Goal: Task Accomplishment & Management: Use online tool/utility

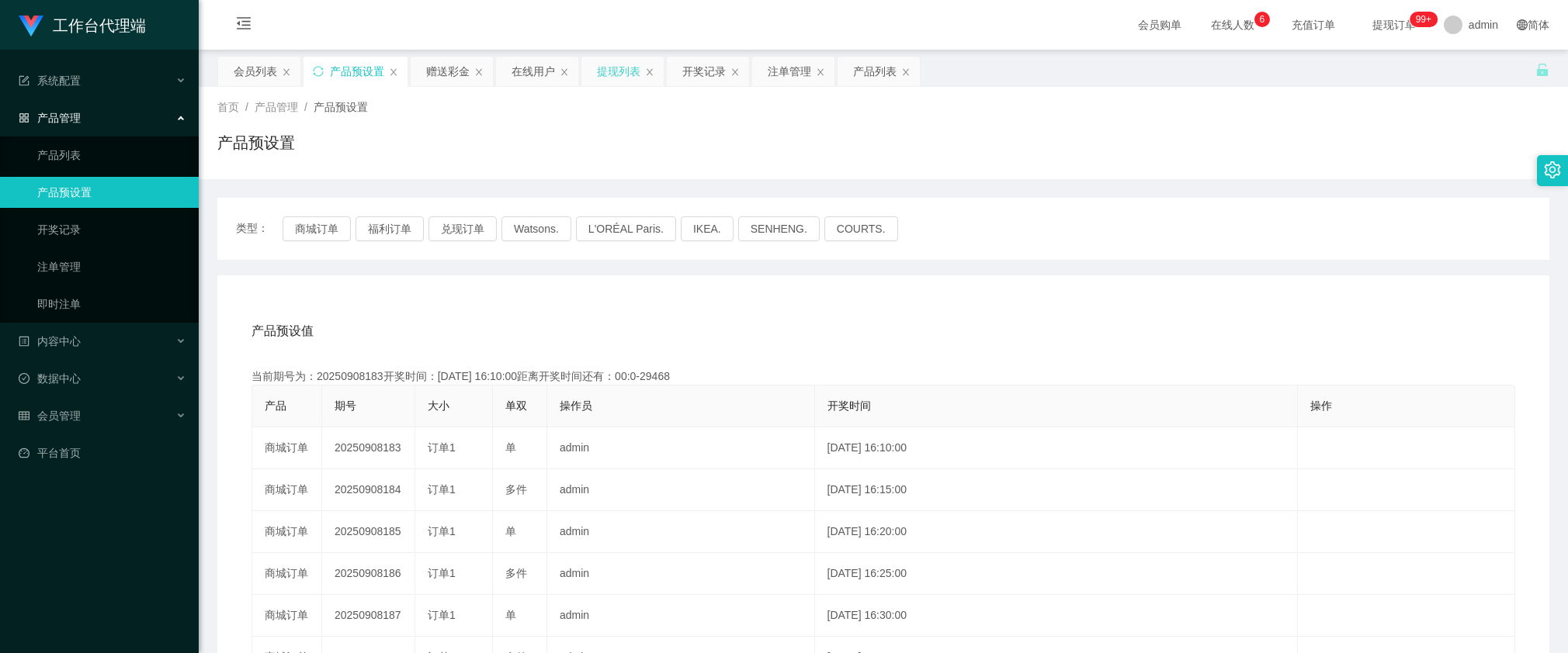
click at [619, 72] on div "提现列表" at bounding box center [618, 72] width 43 height 29
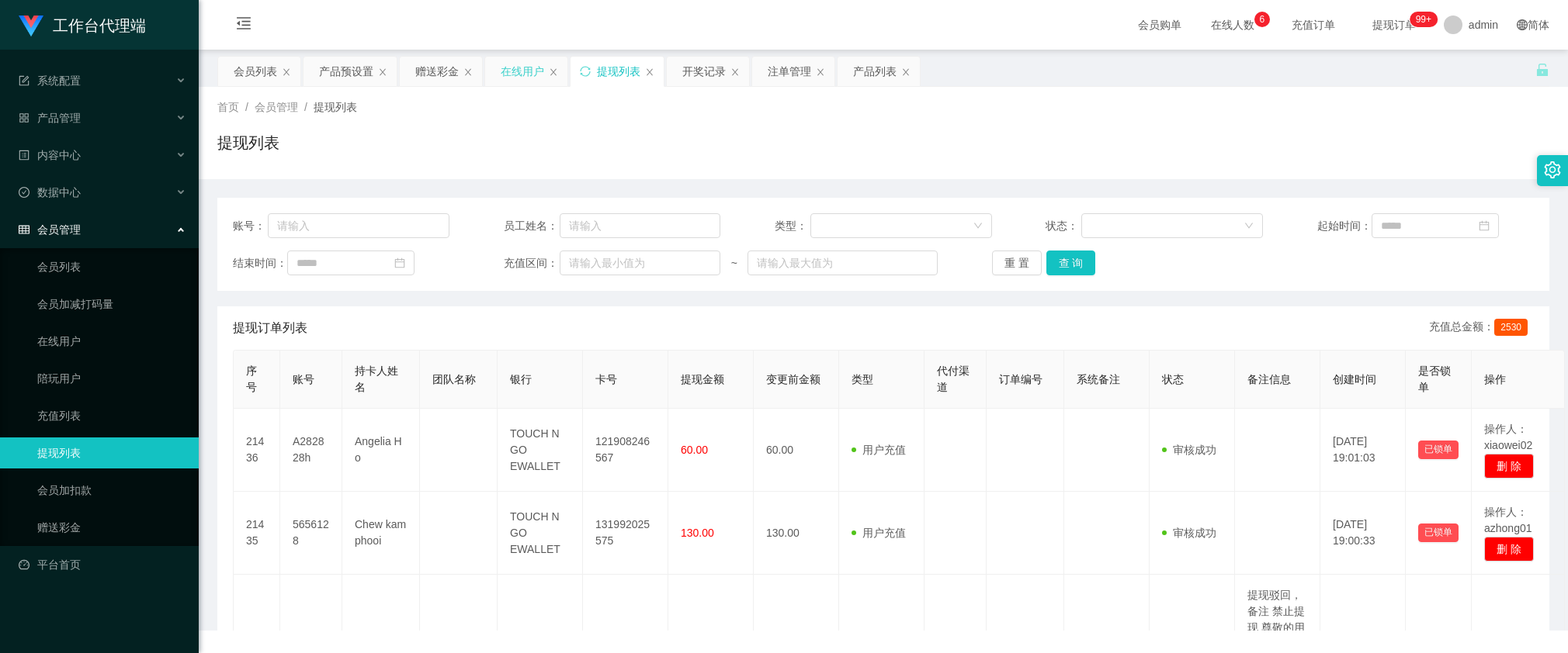
click at [517, 73] on div "在线用户" at bounding box center [522, 72] width 43 height 29
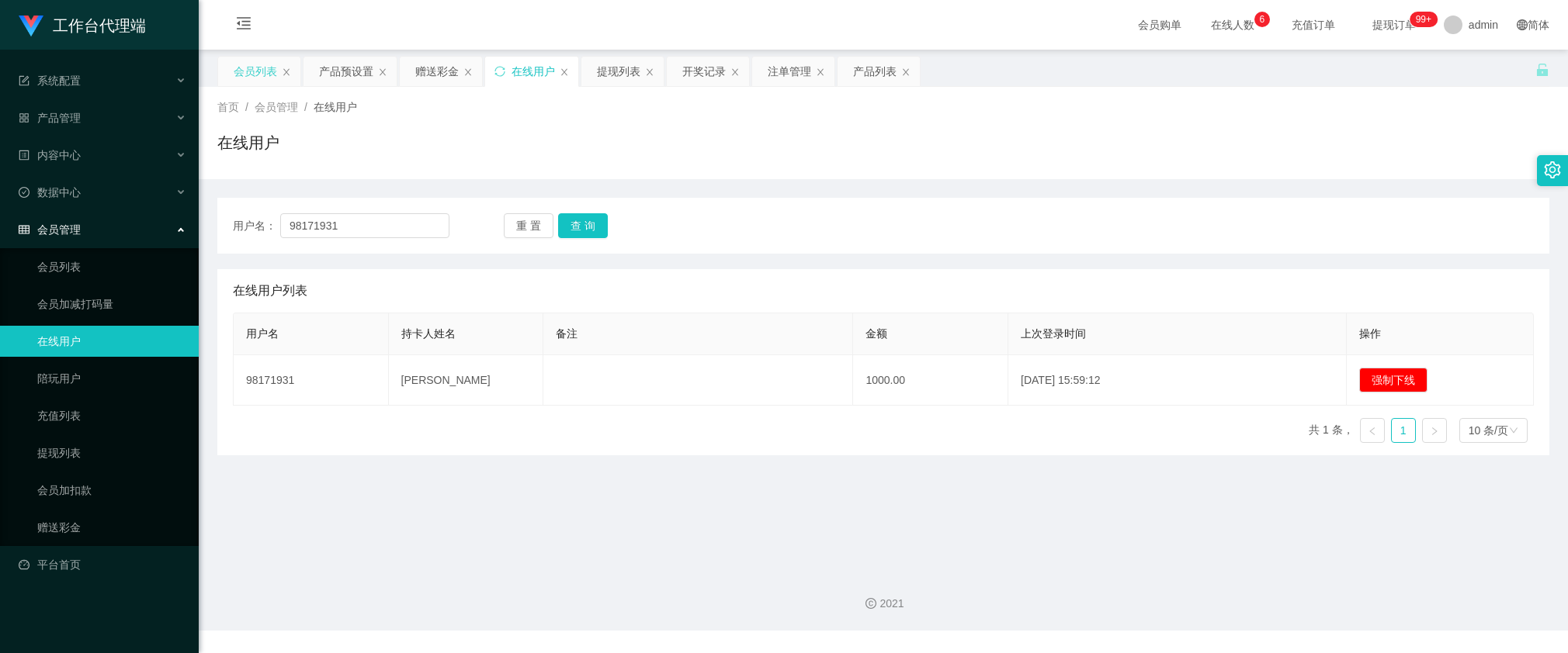
click at [261, 73] on div "会员列表" at bounding box center [255, 72] width 43 height 29
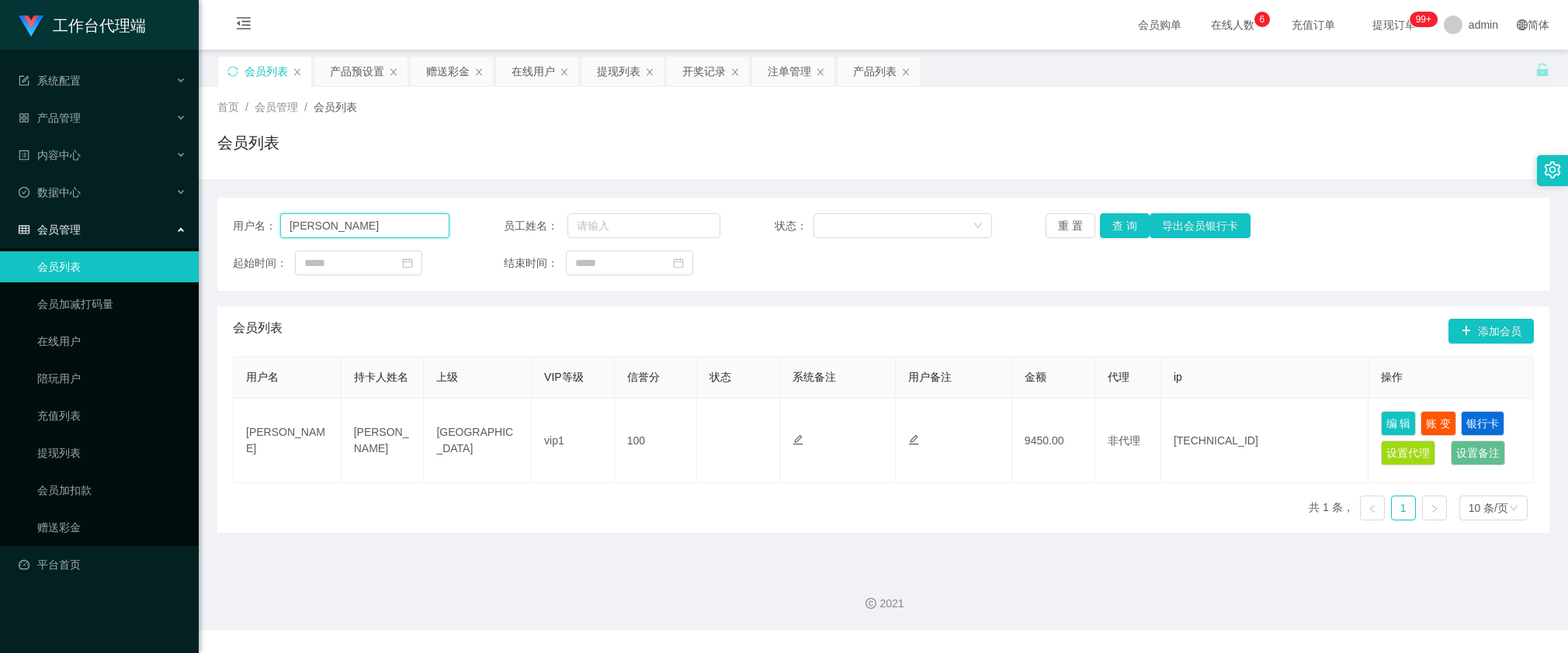
click at [358, 219] on input "[PERSON_NAME]" at bounding box center [365, 225] width 169 height 25
paste input "Cf85"
drag, startPoint x: 1115, startPoint y: 230, endPoint x: 1239, endPoint y: 79, distance: 195.4
click at [1115, 230] on button "查 询" at bounding box center [1125, 225] width 50 height 25
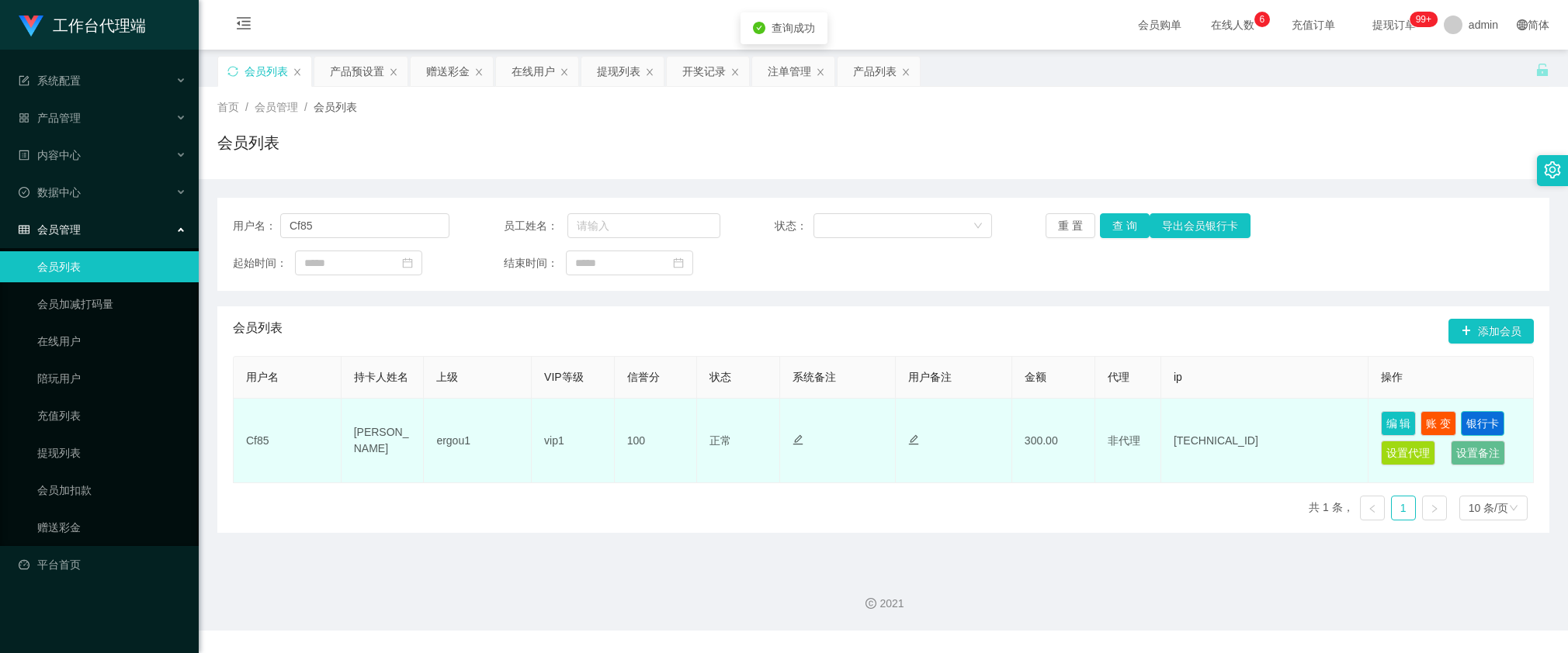
click at [1485, 421] on button "银行卡" at bounding box center [1482, 423] width 43 height 25
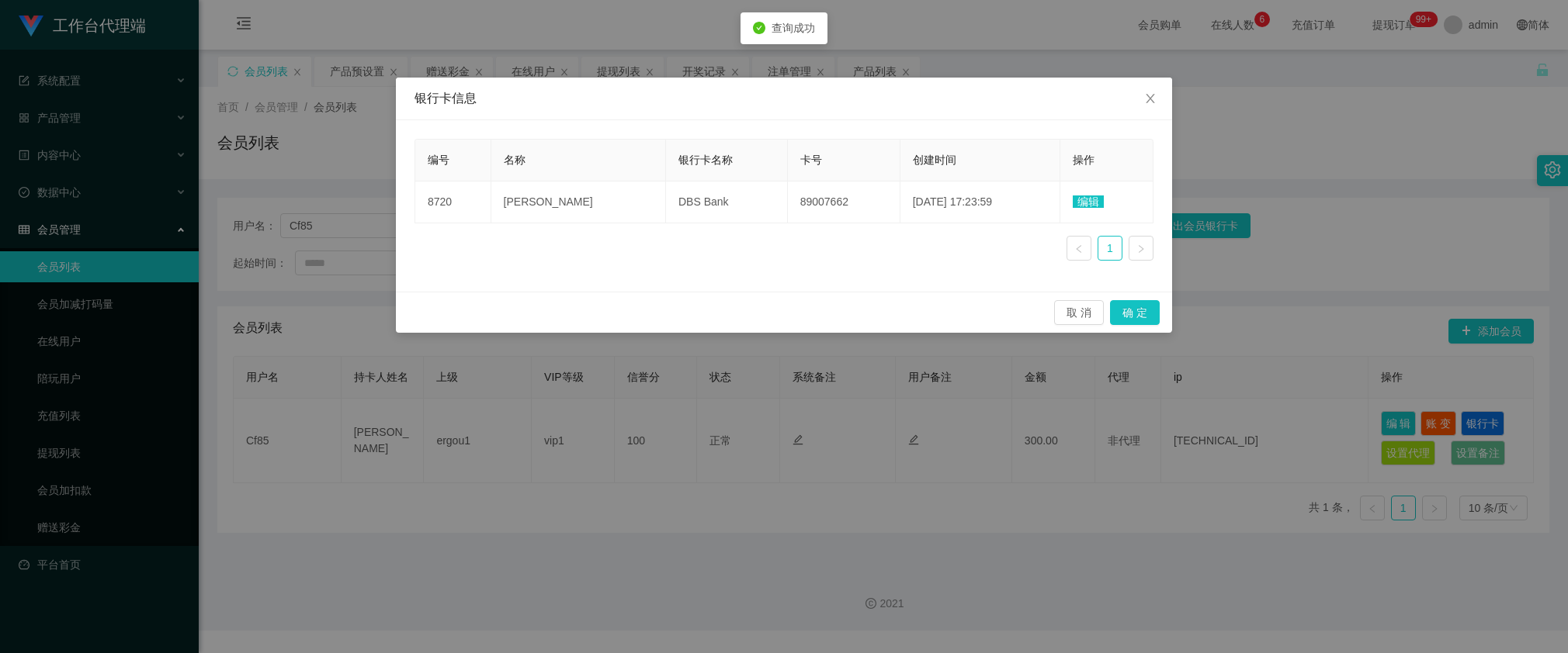
click at [1247, 83] on div "银行卡信息 编号 名称 银行卡名称 卡号 创建时间 操作 8720 [PERSON_NAME] DBS Bank 89007662 [DATE] 17:23:…" at bounding box center [784, 326] width 1568 height 653
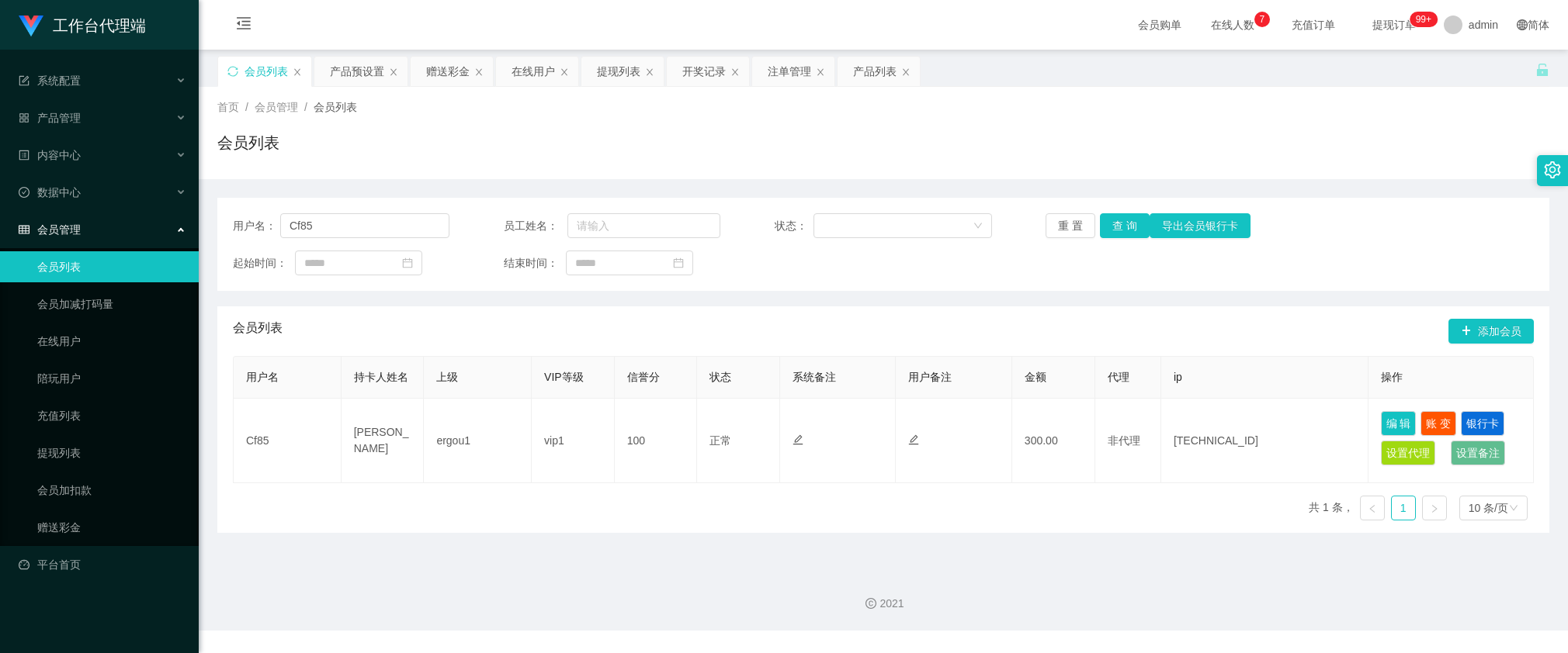
click at [580, 153] on div "会员列表" at bounding box center [882, 149] width 1332 height 36
click at [419, 226] on input "Cf85" at bounding box center [365, 225] width 169 height 25
paste input "GeraldineChiu"
type input "GeraldineChiu"
click at [1124, 227] on button "查 询" at bounding box center [1125, 225] width 50 height 25
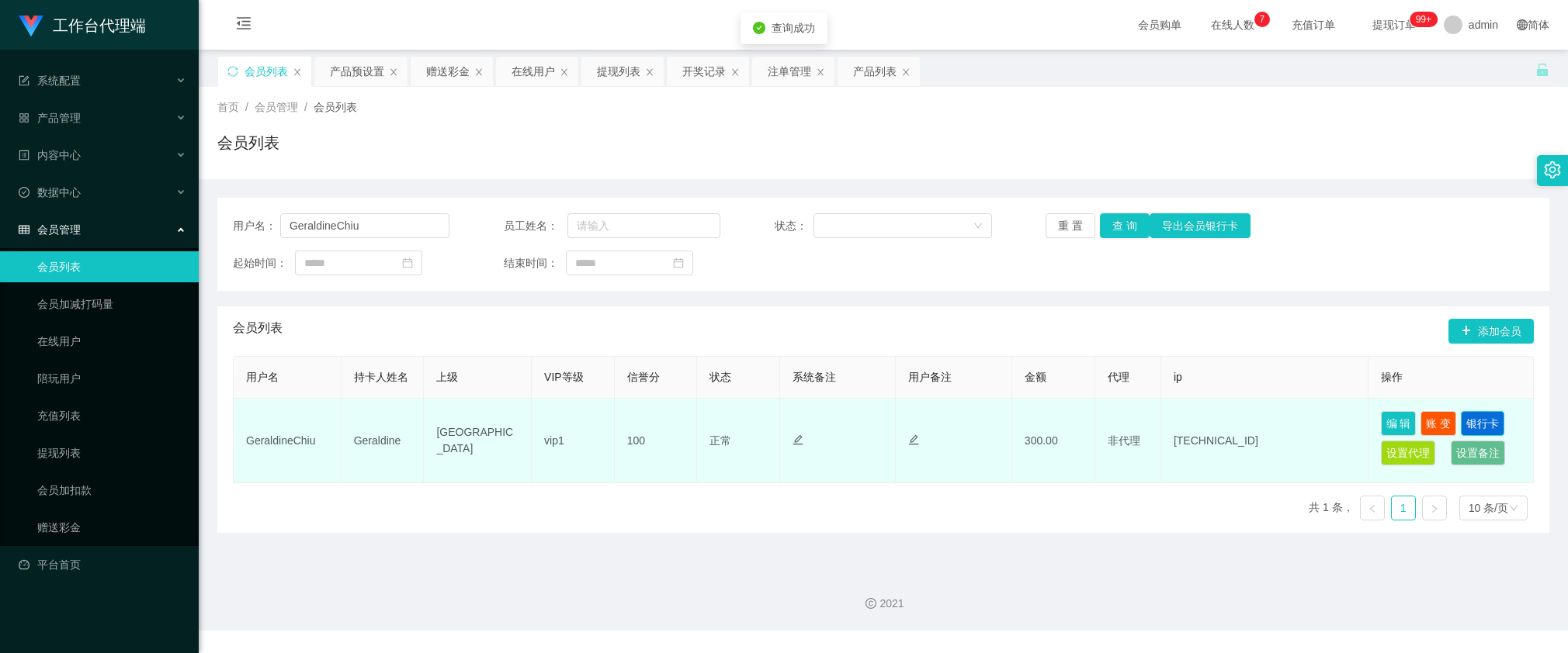
click at [1473, 420] on button "银行卡" at bounding box center [1482, 423] width 43 height 25
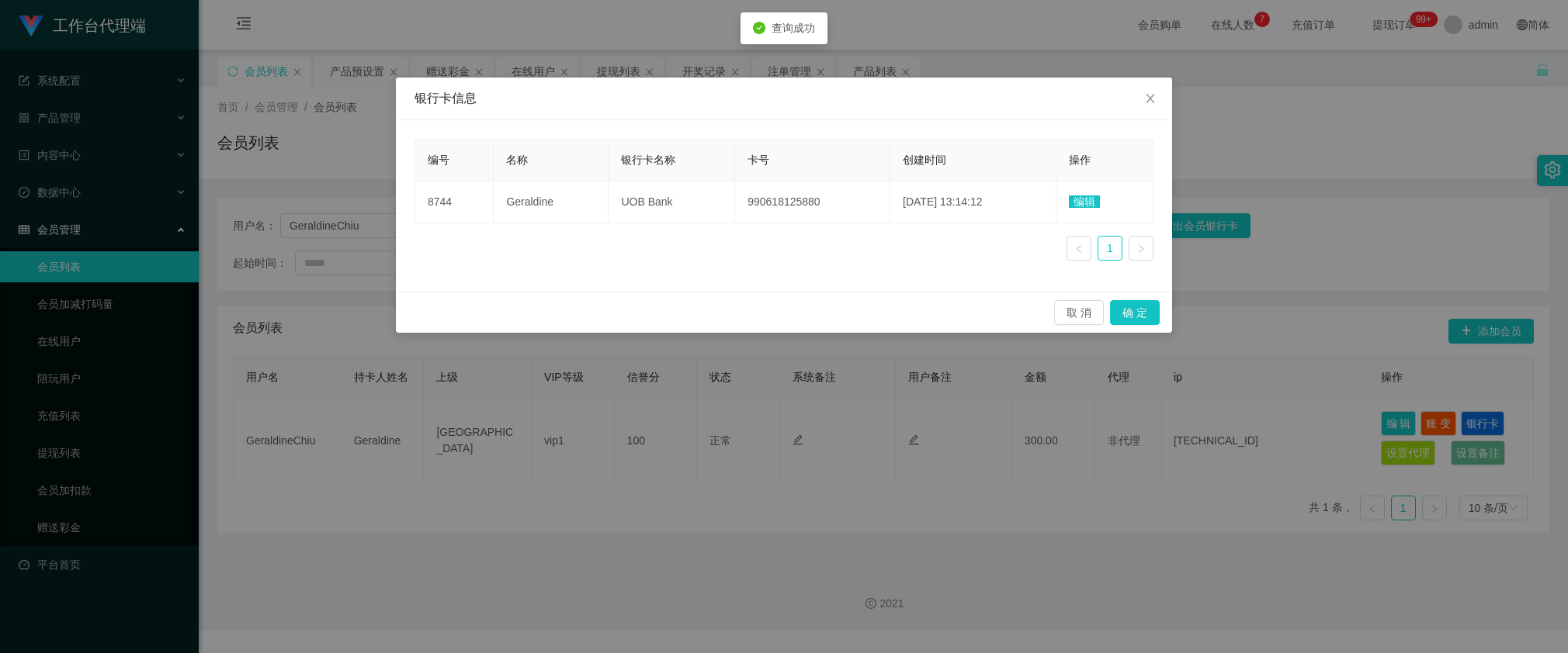
click at [1266, 175] on div "银行卡信息 编号 名称 银行卡名称 卡号 创建时间 操作 8744 [PERSON_NAME] Bank 990618125880 [DATE] 13:14:…" at bounding box center [784, 326] width 1568 height 653
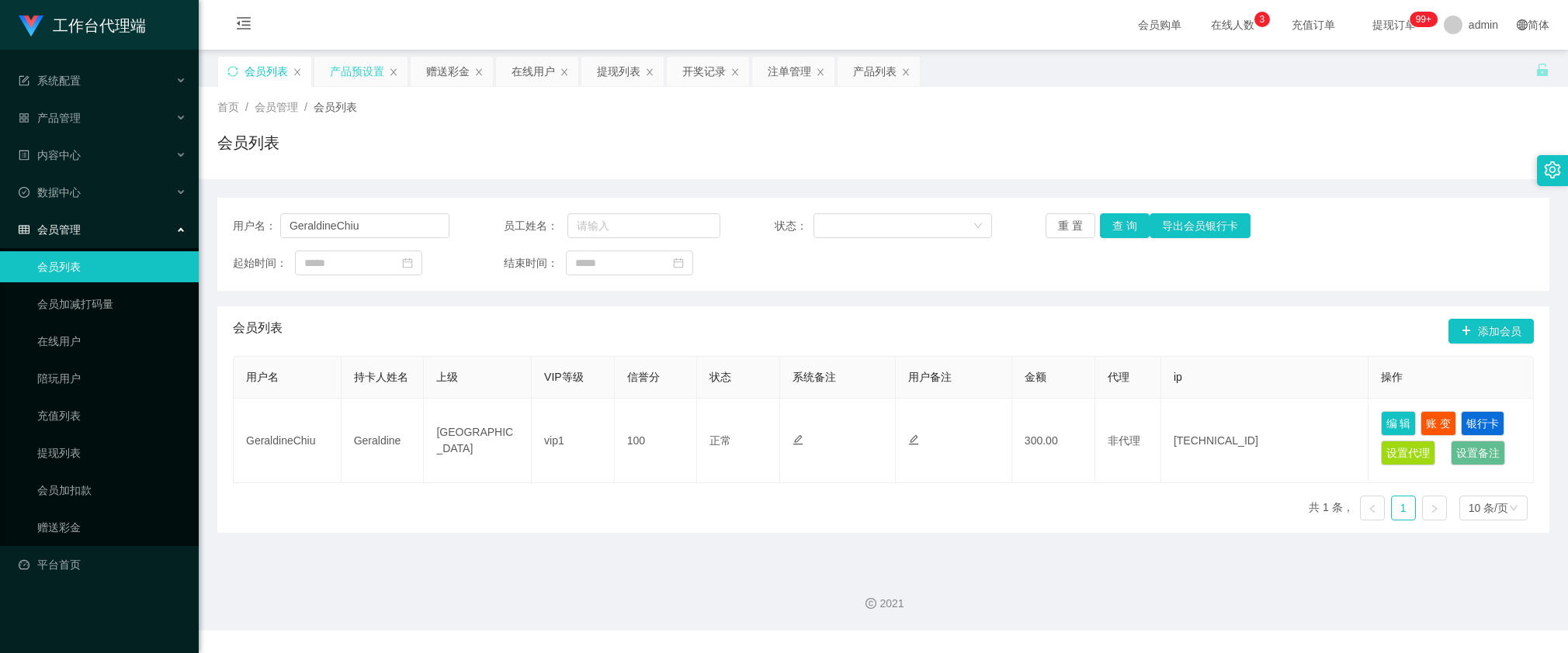
click at [369, 72] on div "产品预设置" at bounding box center [357, 72] width 54 height 29
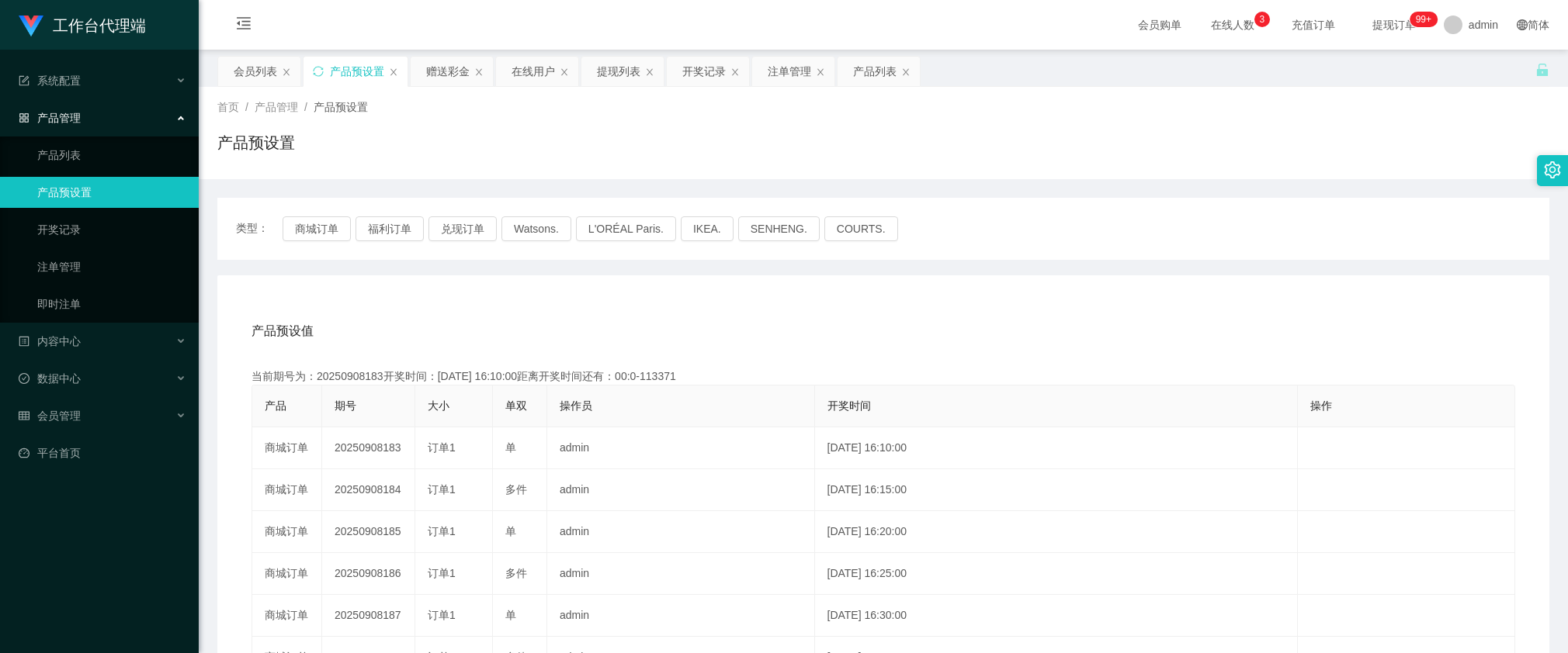
click at [299, 214] on div "类型： 商城订单 福利订单 兑现订单 Watsons. L'ORÉAL Paris. IKEA. [GEOGRAPHIC_DATA]. COURTS." at bounding box center [882, 229] width 1332 height 62
click at [311, 227] on button "商城订单" at bounding box center [316, 229] width 68 height 25
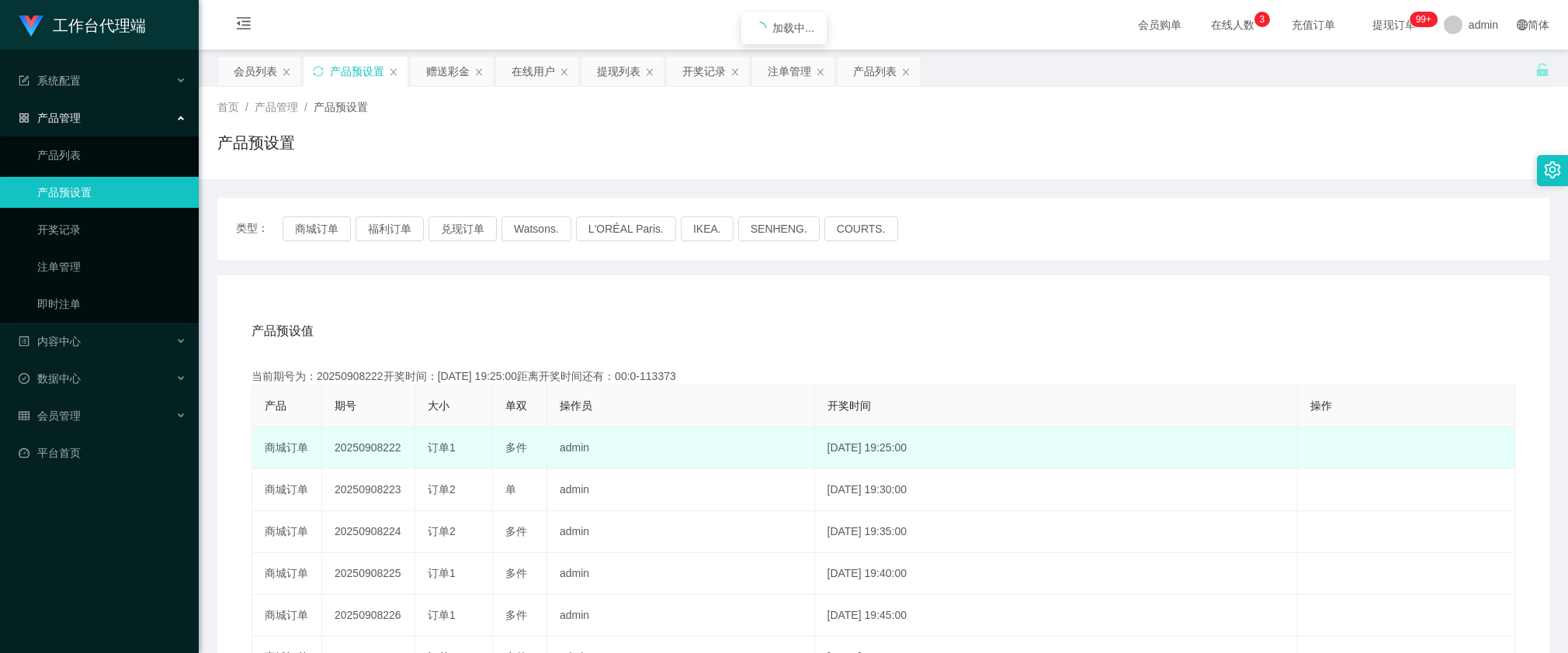
click at [463, 463] on td "订单1" at bounding box center [454, 448] width 77 height 42
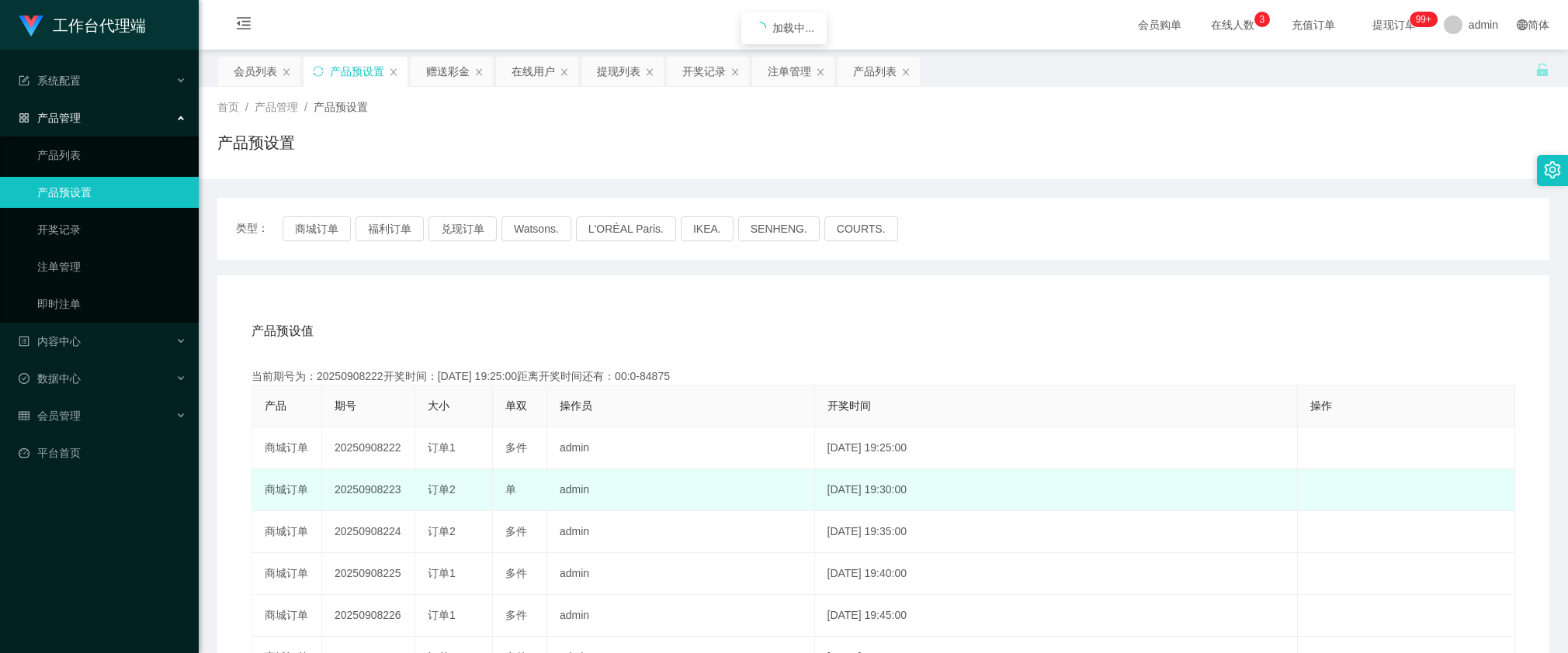
click at [377, 489] on td "20250908223" at bounding box center [368, 490] width 93 height 42
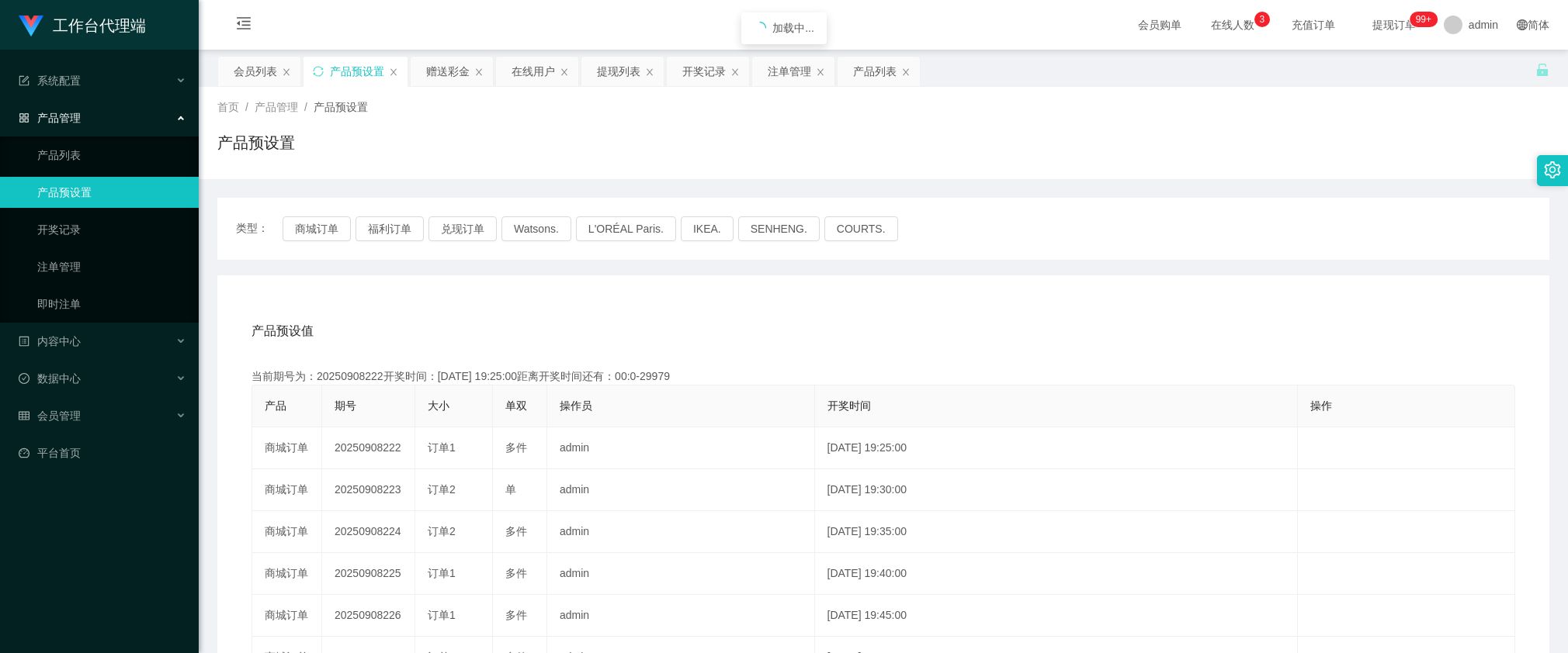
copy td "20250908223"
click at [441, 68] on div "赠送彩金" at bounding box center [448, 72] width 43 height 29
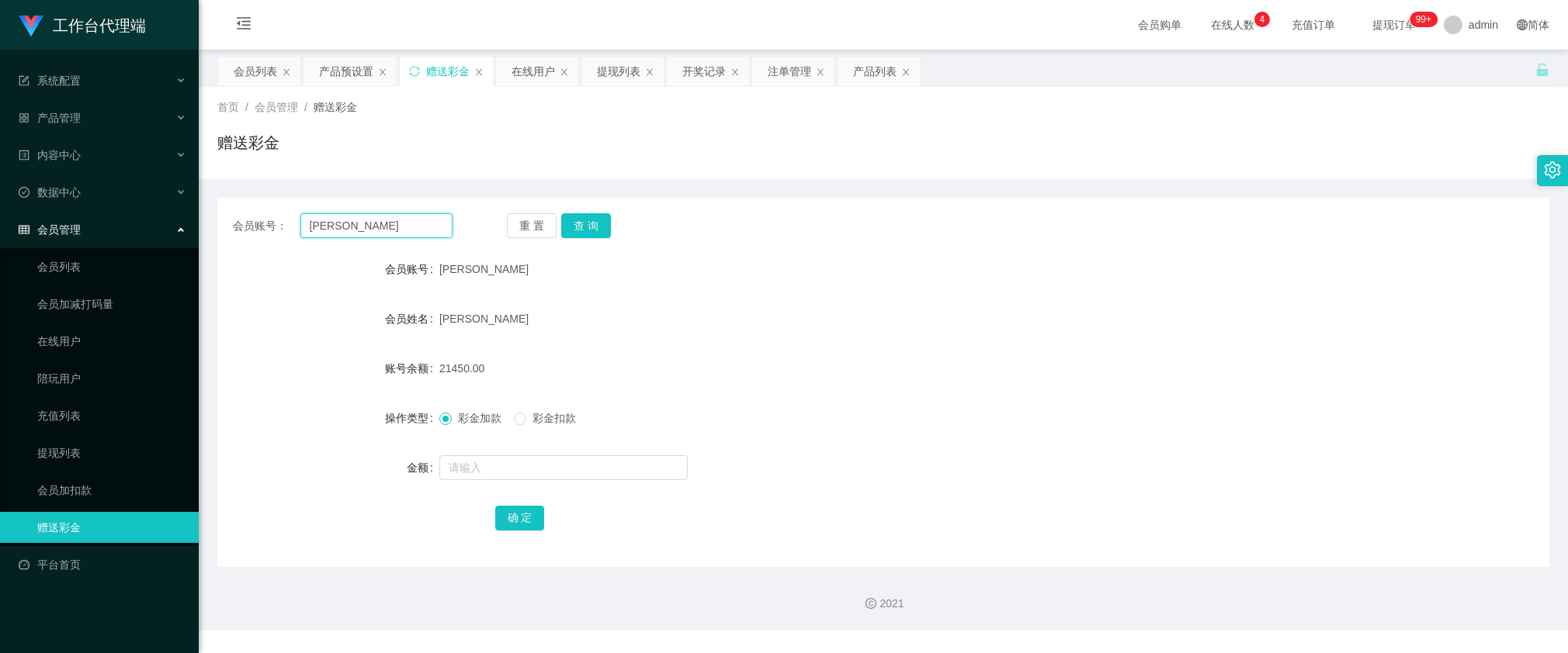
click at [387, 233] on input "[PERSON_NAME]" at bounding box center [377, 225] width 153 height 25
paste input "Cf85"
type input "Cf85"
click at [579, 226] on button "查 询" at bounding box center [586, 225] width 50 height 25
click at [471, 457] on input "text" at bounding box center [563, 467] width 248 height 25
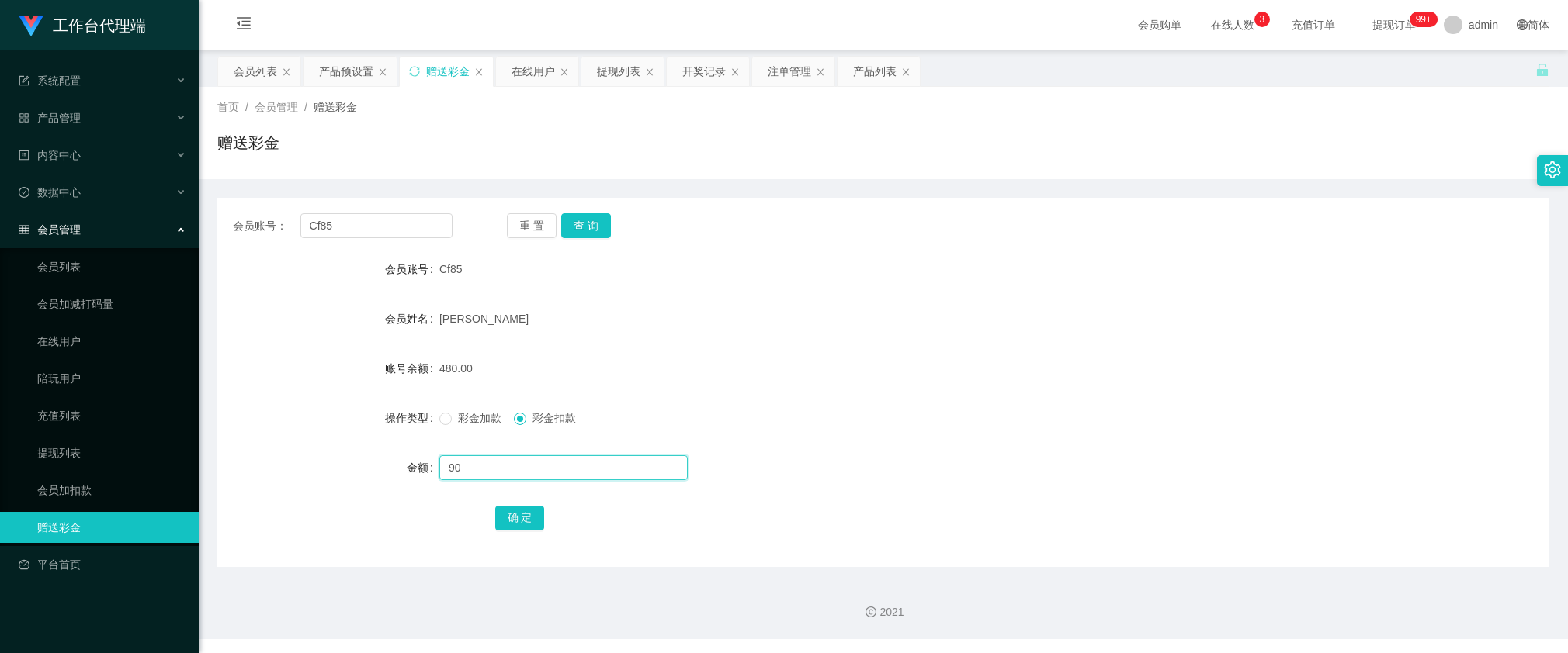
type input "90"
click at [508, 510] on button "确 定" at bounding box center [520, 518] width 50 height 25
